Goal: Task Accomplishment & Management: Manage account settings

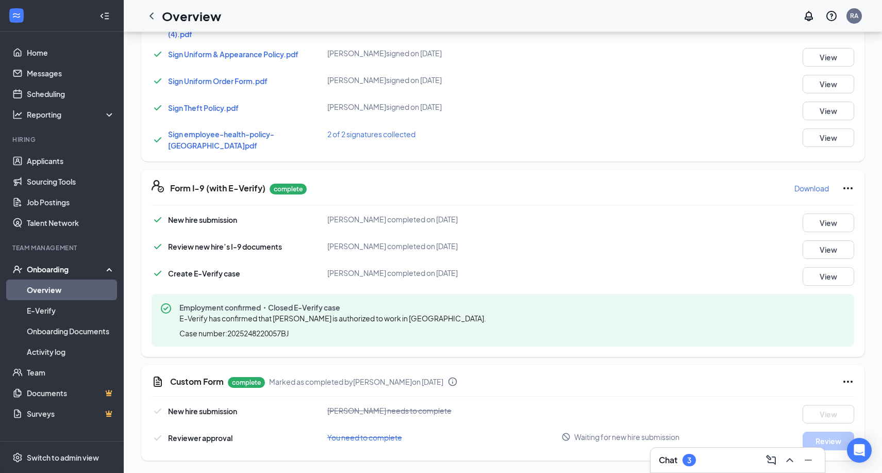
scroll to position [626, 0]
drag, startPoint x: 489, startPoint y: 245, endPoint x: 336, endPoint y: 38, distance: 257.8
click at [489, 242] on div "[PERSON_NAME] completed on [DATE]" at bounding box center [445, 245] width 234 height 11
click at [539, 5] on div "Overview RA" at bounding box center [503, 16] width 759 height 32
click at [76, 287] on link "Overview" at bounding box center [71, 290] width 88 height 21
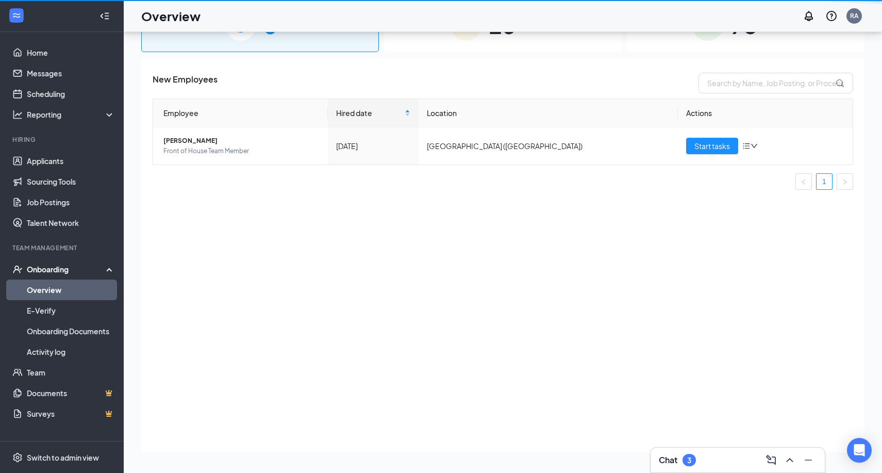
scroll to position [46, 0]
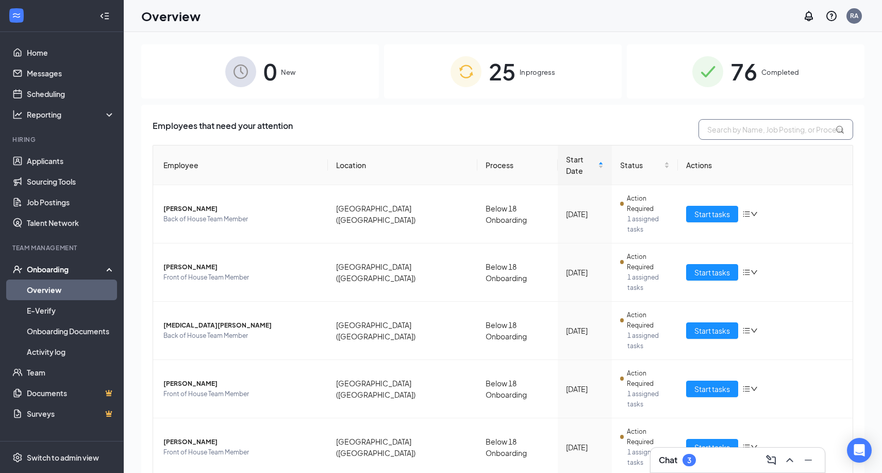
click at [740, 138] on input "text" at bounding box center [776, 129] width 155 height 21
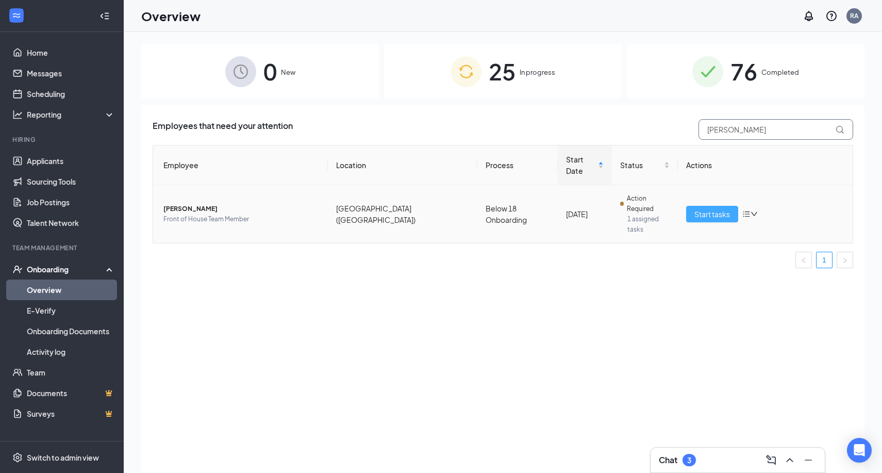
type input "[PERSON_NAME]"
click at [695, 208] on span "Start tasks" at bounding box center [713, 213] width 36 height 11
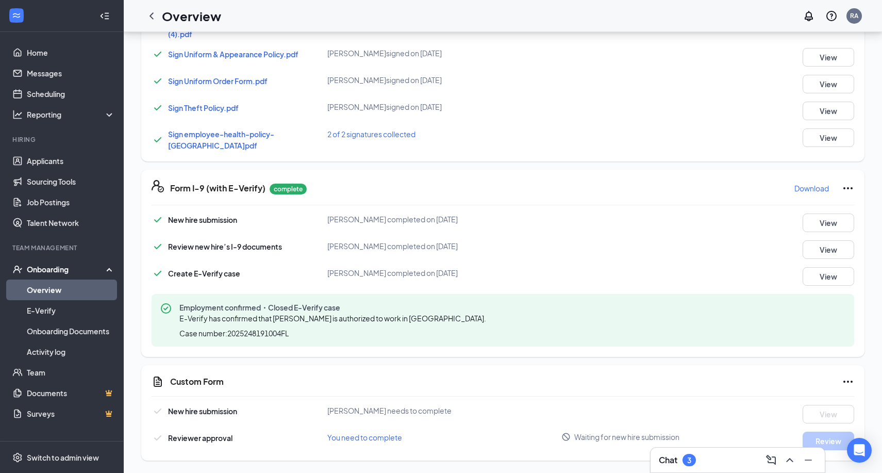
scroll to position [626, 0]
click at [846, 383] on icon "Ellipses" at bounding box center [848, 381] width 12 height 12
click at [795, 405] on span "Mark as complete" at bounding box center [810, 403] width 60 height 10
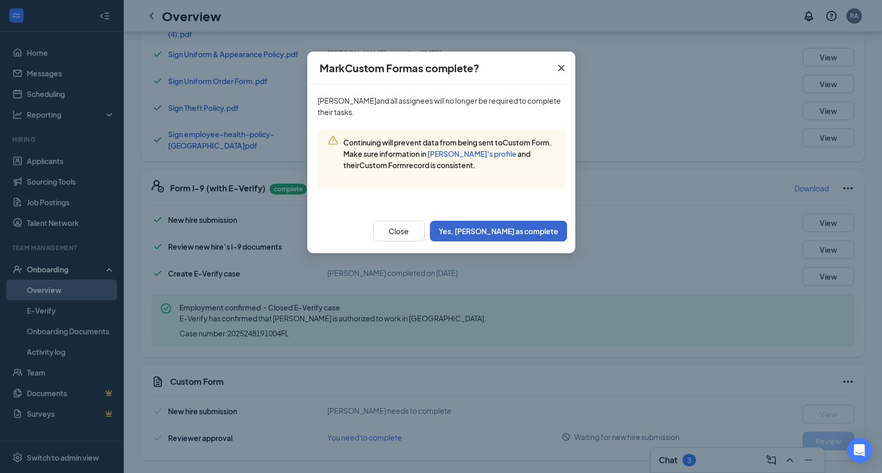
click at [535, 231] on button "Yes, [PERSON_NAME] as complete" at bounding box center [498, 231] width 137 height 21
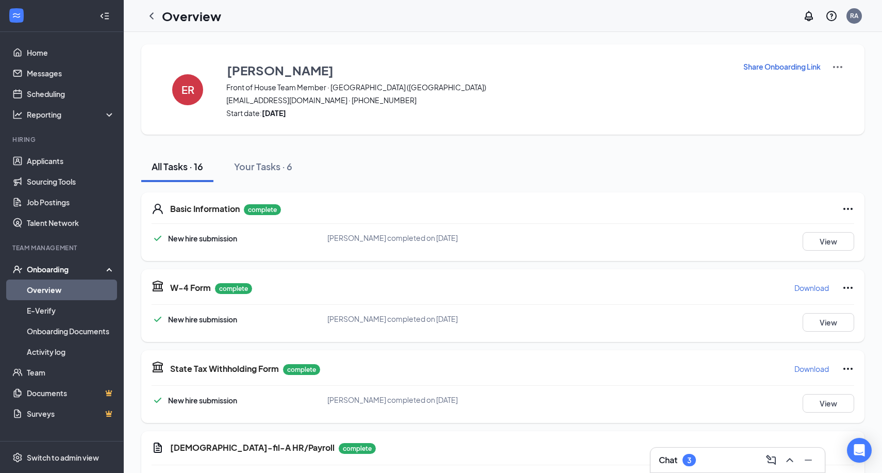
scroll to position [0, 0]
click at [150, 15] on icon "ChevronLeft" at bounding box center [151, 16] width 12 height 12
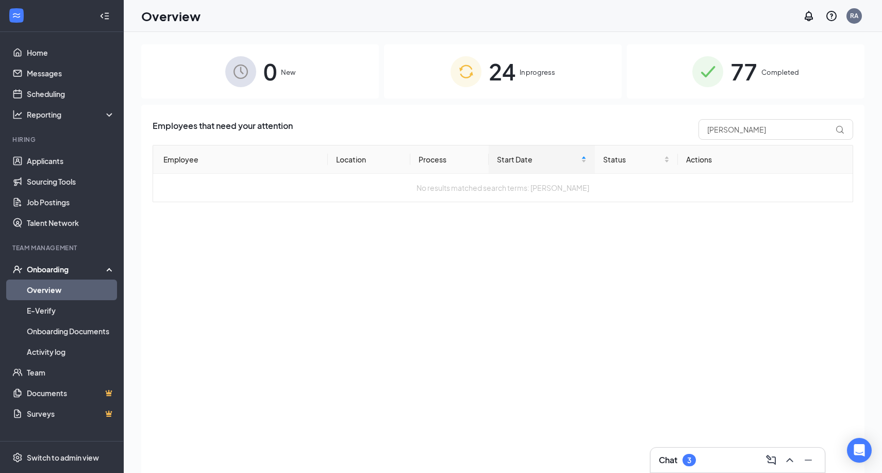
click at [521, 72] on span "In progress" at bounding box center [538, 72] width 36 height 10
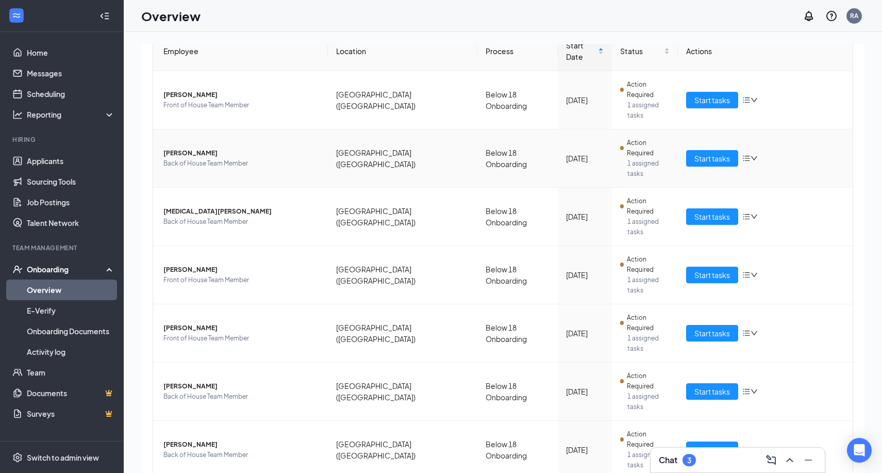
scroll to position [113, 0]
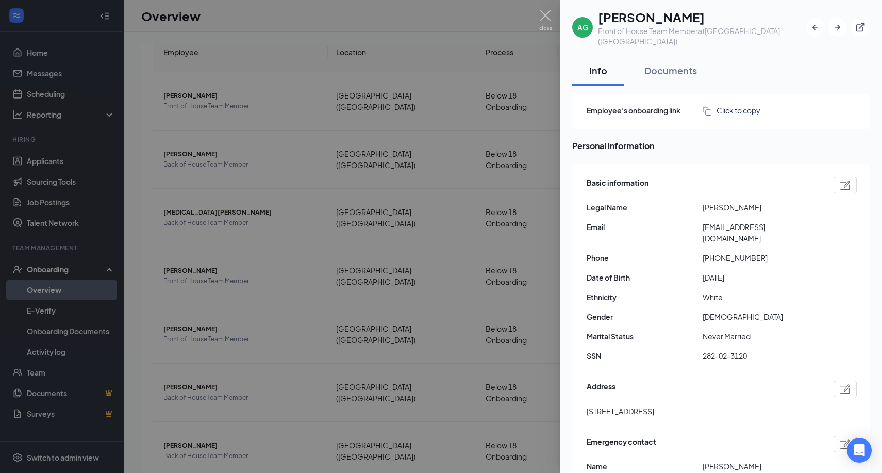
click at [518, 311] on div at bounding box center [441, 236] width 882 height 473
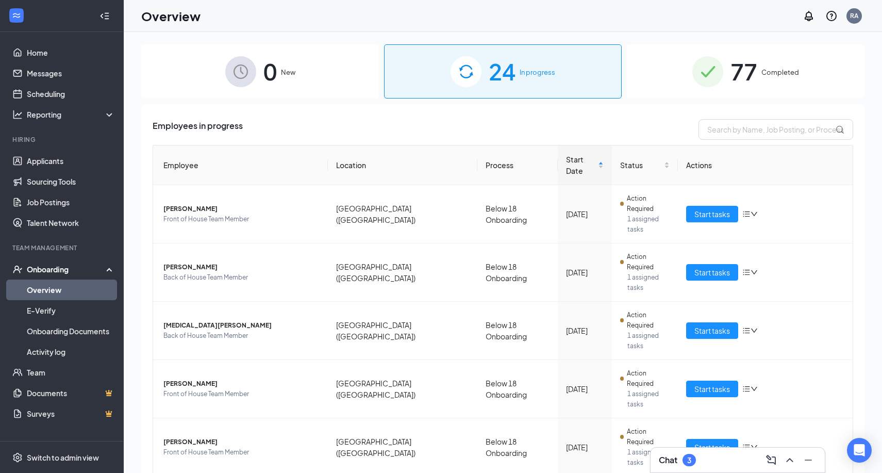
click at [792, 68] on span "Completed" at bounding box center [781, 72] width 38 height 10
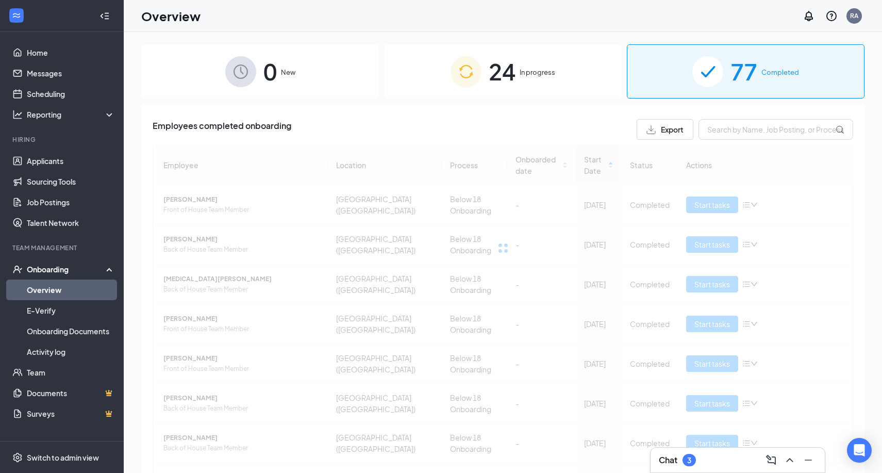
click at [565, 83] on div "24 In progress" at bounding box center [503, 71] width 238 height 54
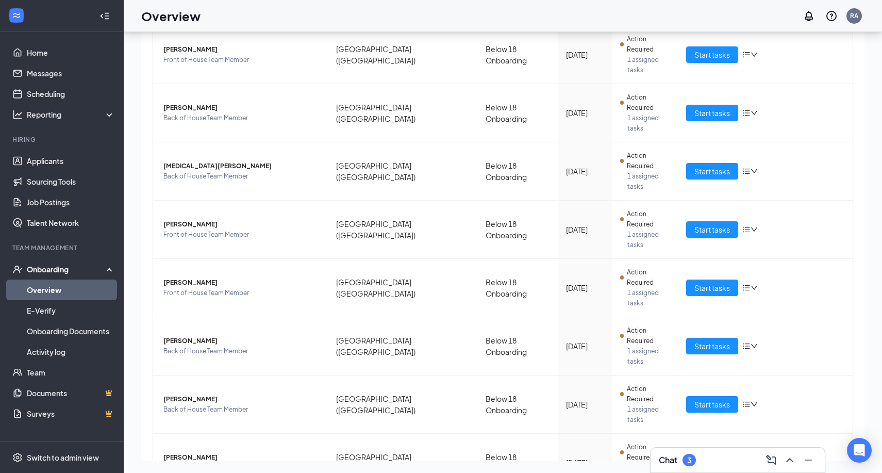
scroll to position [46, 0]
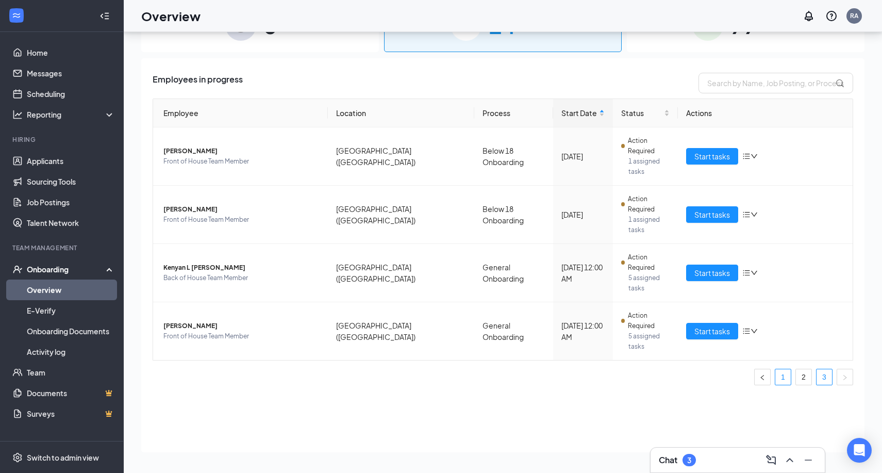
click at [788, 369] on link "1" at bounding box center [783, 376] width 15 height 15
